Goal: Information Seeking & Learning: Learn about a topic

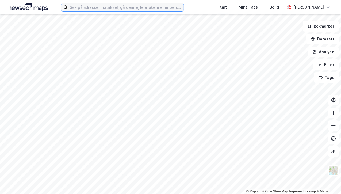
click at [101, 6] on input at bounding box center [126, 7] width 116 height 8
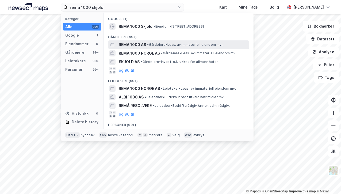
click at [130, 44] on span "REMA 1000 AS" at bounding box center [132, 44] width 27 height 6
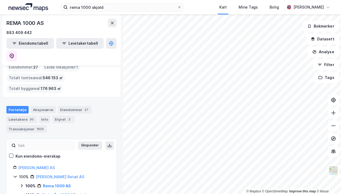
scroll to position [7, 0]
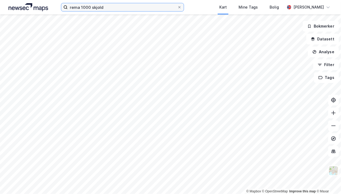
click at [121, 6] on input "rema 1000 skjold" at bounding box center [123, 7] width 110 height 8
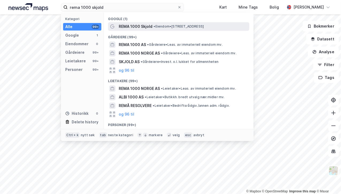
click at [142, 24] on span "REMA 1000 Skjold" at bounding box center [136, 26] width 34 height 6
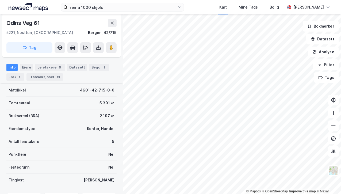
scroll to position [64, 0]
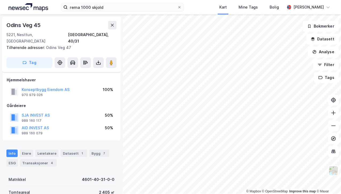
scroll to position [64, 0]
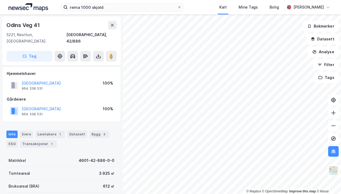
scroll to position [64, 0]
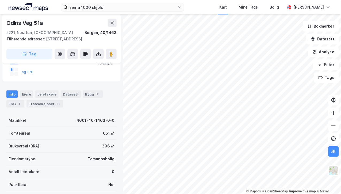
scroll to position [139, 0]
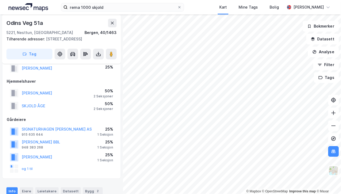
scroll to position [40, 0]
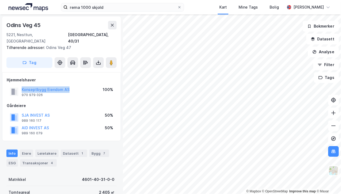
drag, startPoint x: 79, startPoint y: 82, endPoint x: 19, endPoint y: 83, distance: 60.5
click at [19, 85] on div "Konseptbygg Eiendom AS 970 979 026 100%" at bounding box center [62, 91] width 110 height 13
copy button "Konseptbygg Eiendom AS"
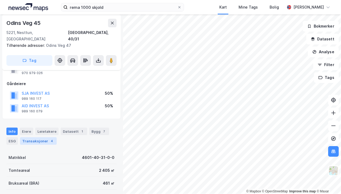
click at [37, 137] on div "Transaksjoner 4" at bounding box center [38, 140] width 37 height 7
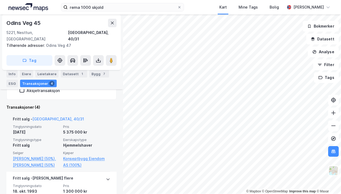
scroll to position [115, 0]
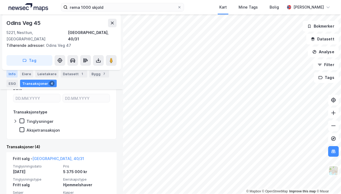
click at [15, 76] on div "Info" at bounding box center [11, 73] width 11 height 7
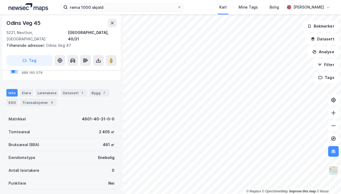
scroll to position [61, 0]
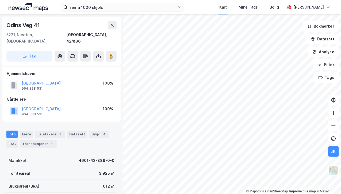
scroll to position [61, 0]
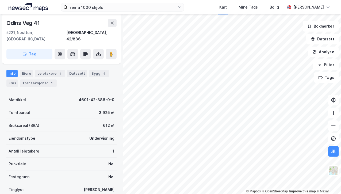
scroll to position [61, 0]
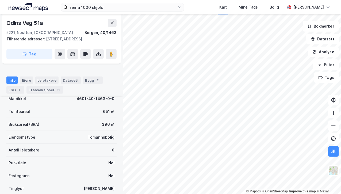
scroll to position [166, 0]
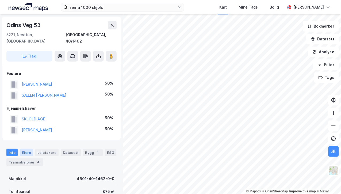
click at [27, 149] on div "Eiere" at bounding box center [26, 152] width 13 height 7
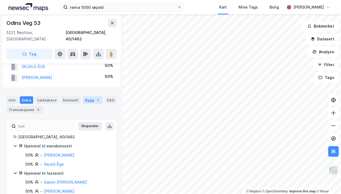
scroll to position [57, 0]
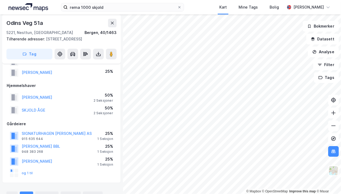
scroll to position [64, 0]
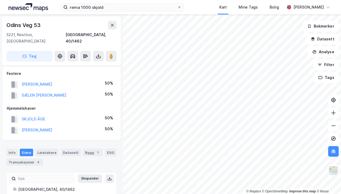
scroll to position [59, 0]
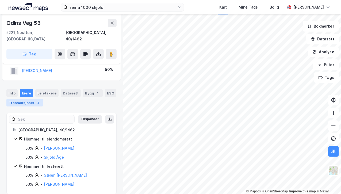
click at [36, 100] on div "4" at bounding box center [38, 102] width 5 height 5
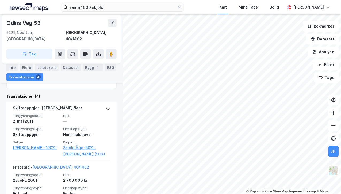
scroll to position [168, 0]
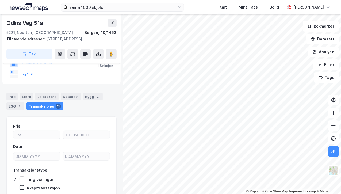
scroll to position [135, 0]
click at [14, 100] on div "Info" at bounding box center [11, 95] width 11 height 7
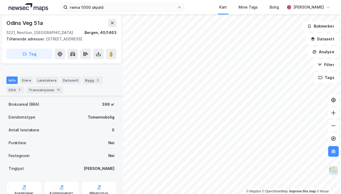
scroll to position [178, 0]
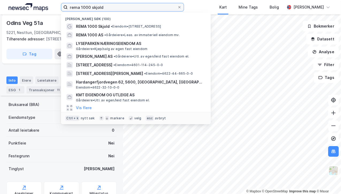
drag, startPoint x: 121, startPoint y: 10, endPoint x: 41, endPoint y: 11, distance: 80.3
click at [41, 11] on div "rema 1000 skjold Nylige søk (100) REMA 1000 Skjold • Eiendom • [STREET_ADDRESS]…" at bounding box center [170, 7] width 341 height 14
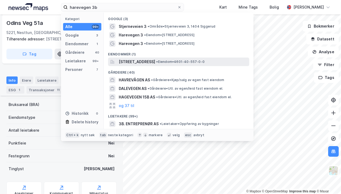
click at [142, 63] on span "[STREET_ADDRESS]" at bounding box center [137, 62] width 36 height 6
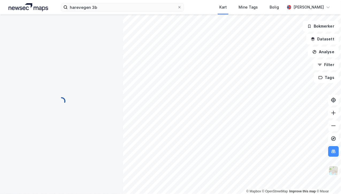
scroll to position [102, 0]
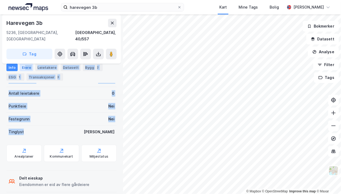
drag, startPoint x: 44, startPoint y: 122, endPoint x: 25, endPoint y: 66, distance: 59.4
click at [25, 66] on div "Info Eiere Leietakere Datasett Bygg 2 ESG 1 Transaksjoner 3 Matrikkel 4601-40-5…" at bounding box center [61, 100] width 110 height 189
click at [25, 66] on div "Eiere" at bounding box center [26, 67] width 13 height 7
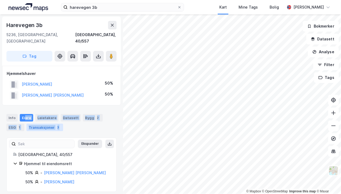
click at [39, 124] on div "Transaksjoner 3" at bounding box center [44, 127] width 37 height 7
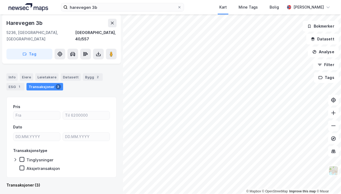
scroll to position [38, 0]
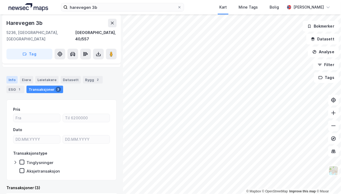
click at [11, 76] on div "Info" at bounding box center [11, 79] width 11 height 7
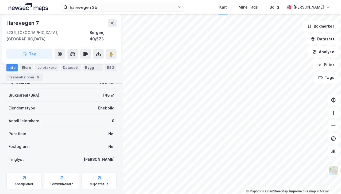
scroll to position [97, 0]
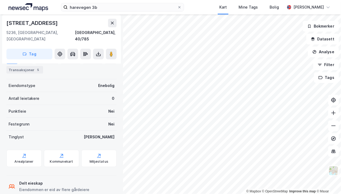
scroll to position [97, 0]
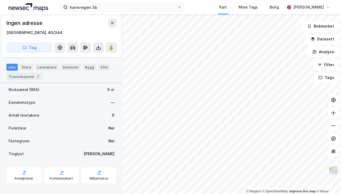
scroll to position [69, 0]
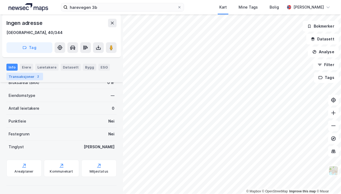
click at [21, 75] on div "Transaksjoner 2" at bounding box center [24, 76] width 37 height 7
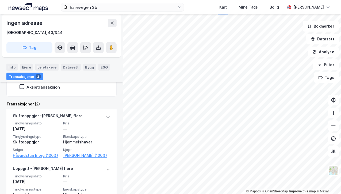
scroll to position [103, 0]
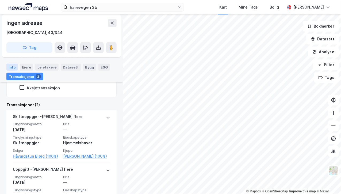
click at [11, 70] on div "Info" at bounding box center [11, 67] width 11 height 7
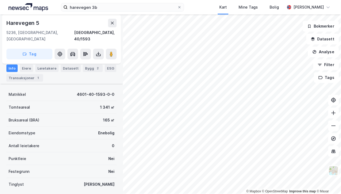
scroll to position [38, 0]
click at [252, 192] on div "© Mapbox © OpenStreetMap Improve this map © Maxar" at bounding box center [170, 104] width 341 height 180
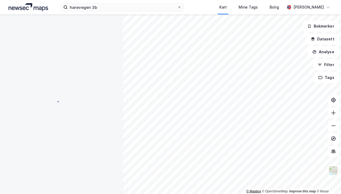
scroll to position [0, 0]
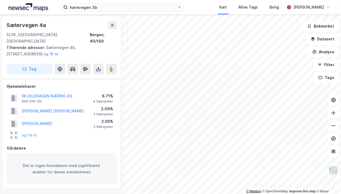
scroll to position [38, 0]
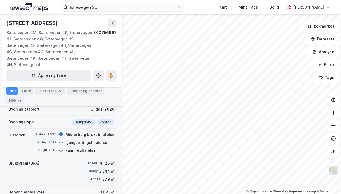
scroll to position [96, 0]
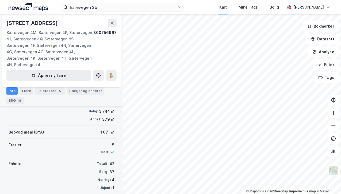
click at [174, 12] on div "harevegen 3b Kart Mine Tags [PERSON_NAME] © Mapbox © OpenStreetMap Improve this…" at bounding box center [170, 97] width 341 height 194
click at [217, 12] on div "harevegen 3b Kart Mine Tags [PERSON_NAME] © Mapbox © OpenStreetMap Improve this…" at bounding box center [170, 97] width 341 height 194
click at [216, 12] on div "Kart" at bounding box center [223, 7] width 19 height 14
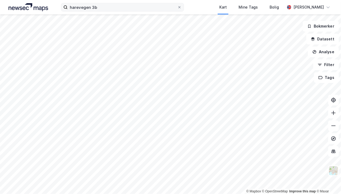
click at [169, 6] on div "harevegen 3b Kart Mine Tags [PERSON_NAME] © Mapbox © OpenStreetMap Improve this…" at bounding box center [170, 97] width 341 height 194
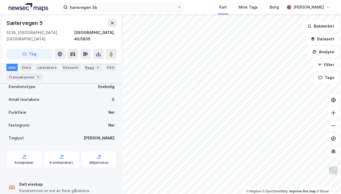
scroll to position [102, 0]
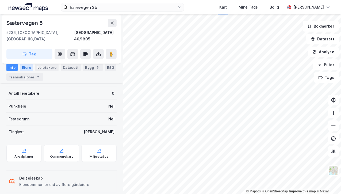
click at [25, 68] on div "Eiere" at bounding box center [26, 67] width 13 height 7
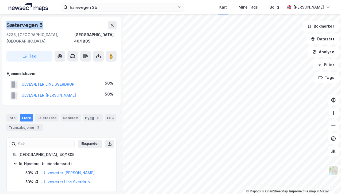
drag, startPoint x: 56, startPoint y: 28, endPoint x: 1, endPoint y: 25, distance: 55.7
click at [1, 25] on div "Sætervegen 5 5236, [GEOGRAPHIC_DATA], [GEOGRAPHIC_DATA], 40/1805 Tag Hjemmelsha…" at bounding box center [61, 104] width 123 height 180
copy div "Sætervegen 5"
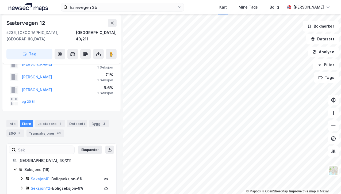
scroll to position [21, 0]
click at [12, 120] on div "Info" at bounding box center [11, 123] width 11 height 7
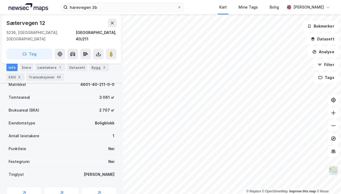
scroll to position [82, 0]
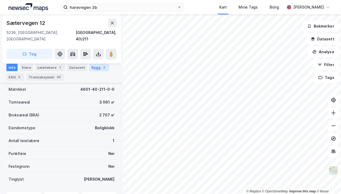
click at [102, 68] on div "2" at bounding box center [104, 67] width 5 height 5
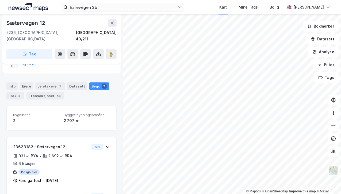
scroll to position [58, 0]
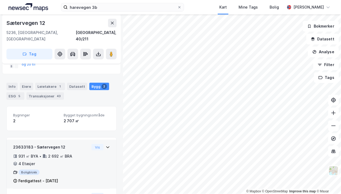
click at [20, 153] on div "931 ㎡ BYA" at bounding box center [28, 156] width 20 height 6
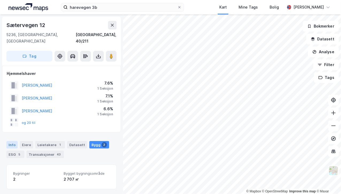
click at [13, 141] on div "Info" at bounding box center [11, 144] width 11 height 7
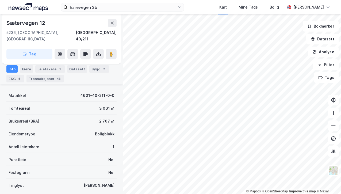
scroll to position [76, 0]
click at [89, 69] on div "Bygg 2" at bounding box center [99, 68] width 20 height 7
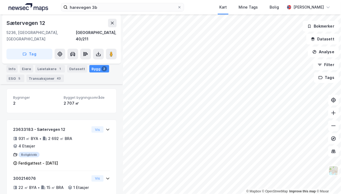
click at [65, 24] on div "Sætervegen 12" at bounding box center [61, 23] width 110 height 9
click at [101, 9] on input "harevegen 3b" at bounding box center [123, 7] width 110 height 8
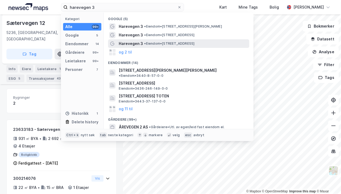
click at [128, 41] on span "Harevegen 3" at bounding box center [131, 43] width 24 height 6
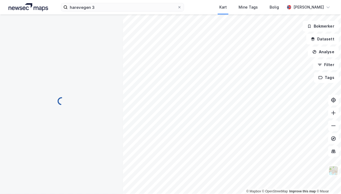
scroll to position [68, 0]
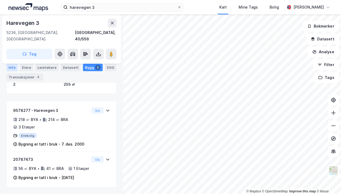
click at [11, 65] on div "Info" at bounding box center [11, 67] width 11 height 7
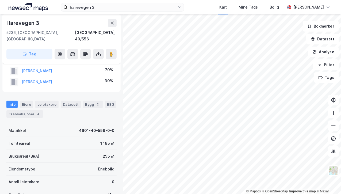
scroll to position [14, 0]
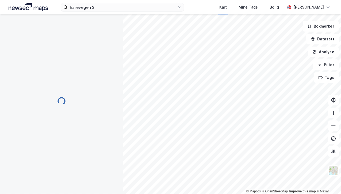
scroll to position [14, 0]
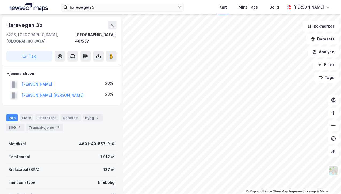
scroll to position [14, 0]
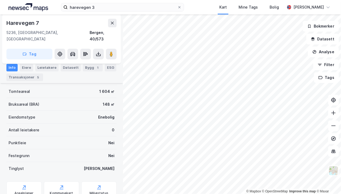
scroll to position [97, 0]
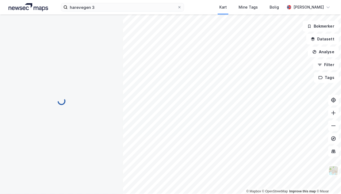
scroll to position [0, 0]
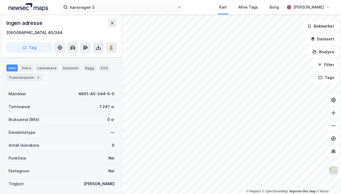
scroll to position [69, 0]
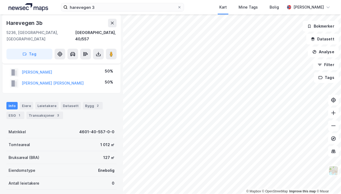
scroll to position [12, 0]
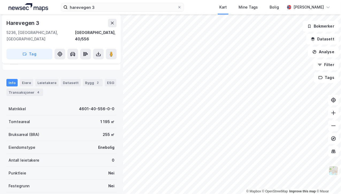
scroll to position [35, 0]
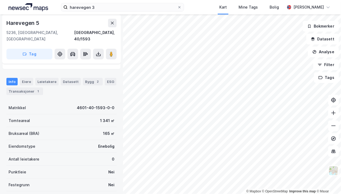
scroll to position [25, 0]
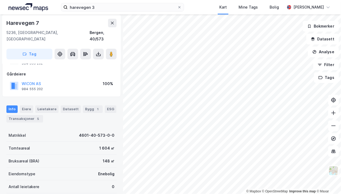
scroll to position [25, 0]
drag, startPoint x: 44, startPoint y: 77, endPoint x: 19, endPoint y: 75, distance: 25.6
click at [19, 79] on div "WICON AS 984 555 202 100%" at bounding box center [62, 85] width 110 height 13
copy button "WICON AS"
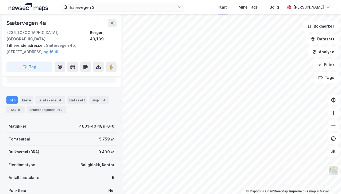
scroll to position [98, 0]
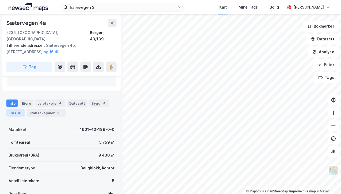
click at [20, 110] on div "91" at bounding box center [20, 112] width 6 height 5
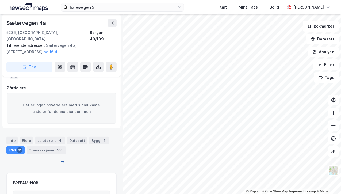
scroll to position [98, 0]
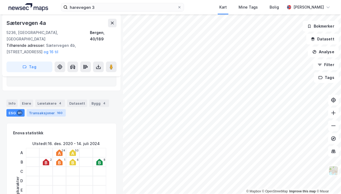
click at [40, 109] on div "Transaksjoner 160" at bounding box center [46, 112] width 39 height 7
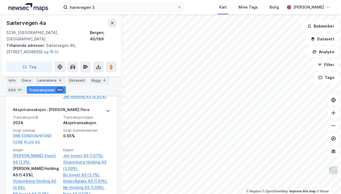
scroll to position [1064, 0]
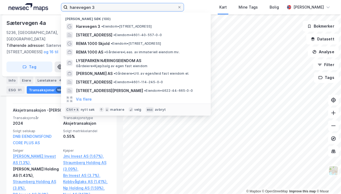
drag, startPoint x: 120, startPoint y: 3, endPoint x: 36, endPoint y: 9, distance: 84.2
click at [36, 9] on div "harevegen 3 Nylige søk (100) Harevegen 3 • Eiendom • [STREET_ADDRESS] • Eiendom…" at bounding box center [170, 7] width 341 height 14
paste input "t Sæterveien 12"
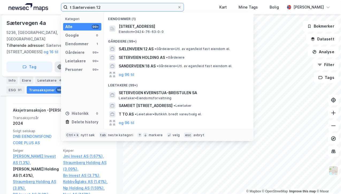
click at [73, 8] on input "t Sæterveien 12" at bounding box center [123, 7] width 110 height 8
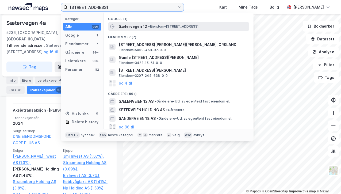
type input "[STREET_ADDRESS]"
click at [137, 27] on span "Sætervegen 12" at bounding box center [133, 26] width 28 height 6
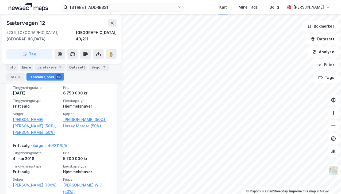
scroll to position [903, 0]
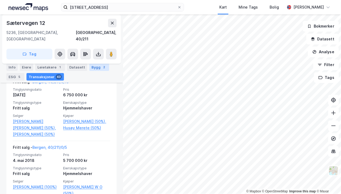
click at [93, 66] on div "Bygg 2" at bounding box center [99, 67] width 20 height 7
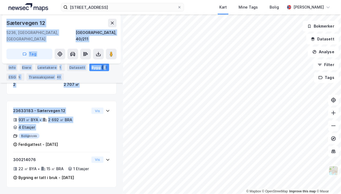
drag, startPoint x: 28, startPoint y: 128, endPoint x: -2, endPoint y: 107, distance: 37.1
click at [0, 107] on html "Sæterveien 12 Kart Mine Tags [PERSON_NAME] © Mapbox © OpenStreetMap Improve thi…" at bounding box center [170, 97] width 341 height 194
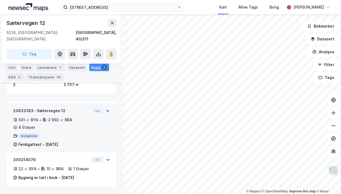
drag, startPoint x: -2, startPoint y: 107, endPoint x: 34, endPoint y: 131, distance: 43.3
click at [34, 133] on div "Boligblokk" at bounding box center [51, 135] width 76 height 5
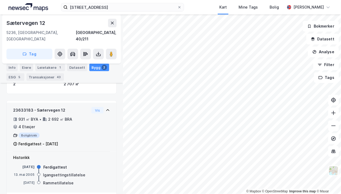
scroll to position [136, 0]
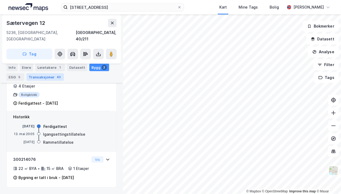
click at [42, 78] on div "Transaksjoner 43" at bounding box center [44, 76] width 37 height 7
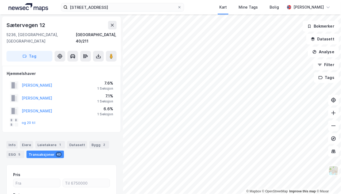
scroll to position [117, 0]
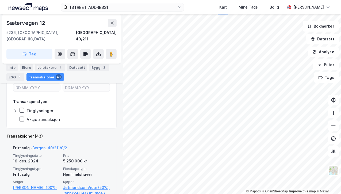
click at [90, 145] on div "Fritt [PERSON_NAME][GEOGRAPHIC_DATA], 40/211/0/2" at bounding box center [61, 149] width 97 height 9
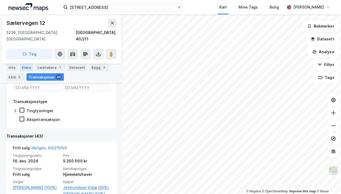
click at [25, 66] on div "Eiere" at bounding box center [26, 67] width 13 height 7
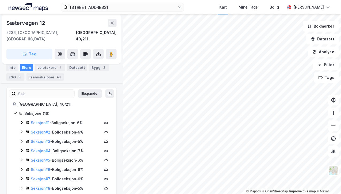
scroll to position [77, 0]
click at [13, 109] on div "[GEOGRAPHIC_DATA], 40/211 Seksjoner ( 16 ) Seksjon # 1 - Boligseksjon - 6% Seks…" at bounding box center [62, 183] width 110 height 165
click at [16, 111] on icon at bounding box center [15, 113] width 4 height 4
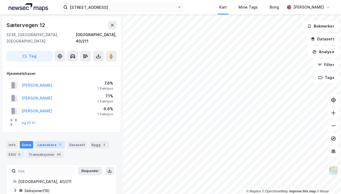
scroll to position [7, 0]
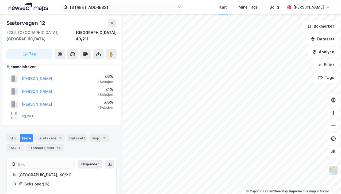
click at [25, 181] on div "Seksjoner ( 16 )" at bounding box center [67, 184] width 86 height 6
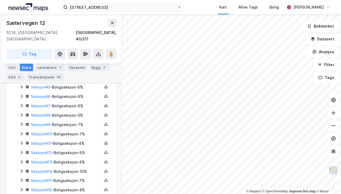
scroll to position [158, 0]
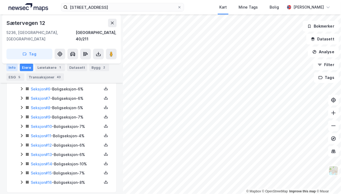
click at [7, 66] on div "Info" at bounding box center [11, 67] width 11 height 7
